Goal: Find specific page/section: Find specific page/section

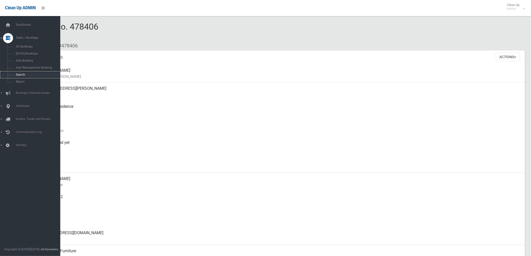
click at [18, 74] on span "Search" at bounding box center [37, 75] width 46 height 4
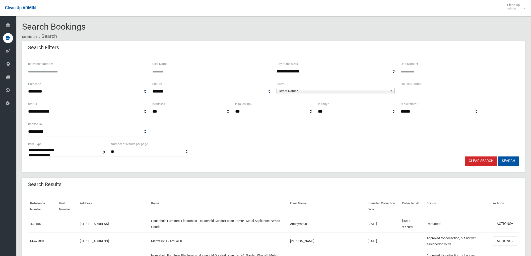
select select
click at [435, 92] on input "text" at bounding box center [460, 91] width 118 height 9
type input "**"
click at [359, 93] on span "Street Name*" at bounding box center [333, 91] width 109 height 6
drag, startPoint x: 359, startPoint y: 94, endPoint x: 349, endPoint y: 91, distance: 9.9
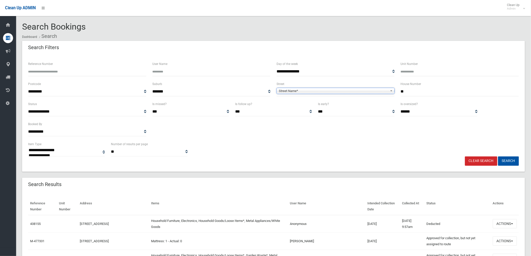
click at [349, 91] on span "Street Name*" at bounding box center [333, 91] width 109 height 6
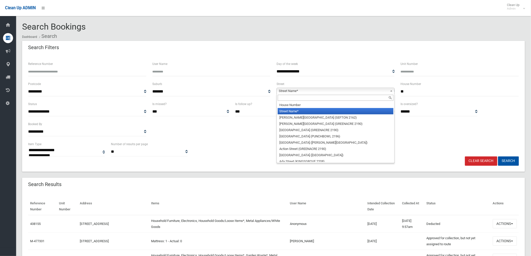
click at [335, 101] on div at bounding box center [336, 98] width 118 height 8
click at [334, 100] on input "text" at bounding box center [336, 98] width 116 height 6
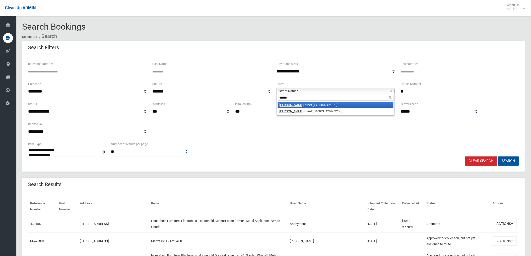
type input "******"
click at [328, 114] on li "Dutton Street (BANKSTOWN 2200)" at bounding box center [336, 111] width 116 height 6
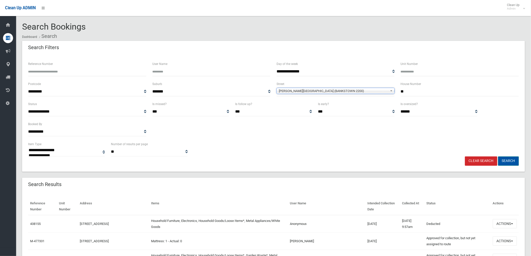
click at [501, 161] on button "Search" at bounding box center [508, 161] width 21 height 9
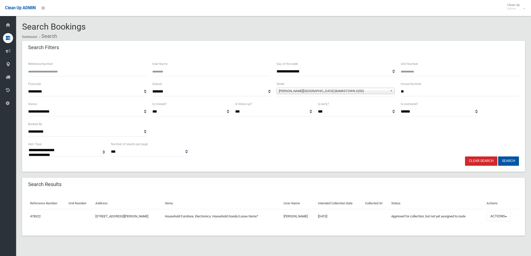
select select
click at [472, 157] on link "Clear Search" at bounding box center [481, 161] width 32 height 9
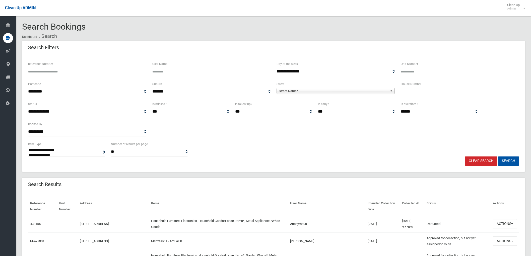
select select
